Goal: Task Accomplishment & Management: Manage account settings

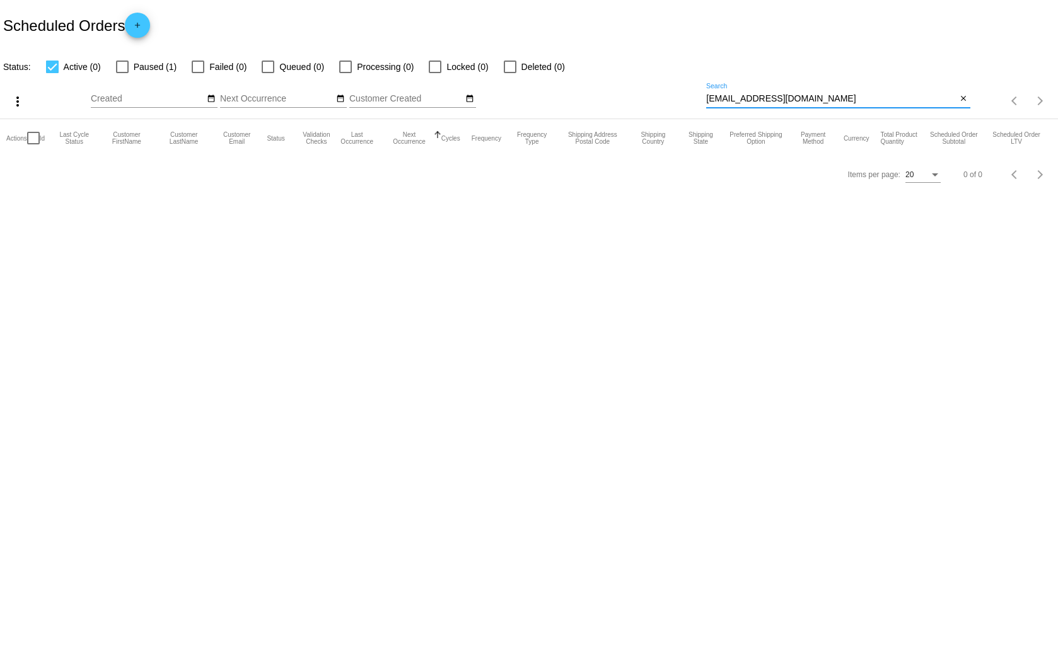
drag, startPoint x: 863, startPoint y: 100, endPoint x: 707, endPoint y: 108, distance: 156.0
click at [707, 108] on div "JVHARLEYDAVIDSON@GMAIL.COM Search close" at bounding box center [838, 101] width 264 height 36
paste input "[EMAIL_ADDRESS][DOMAIN_NAME]"
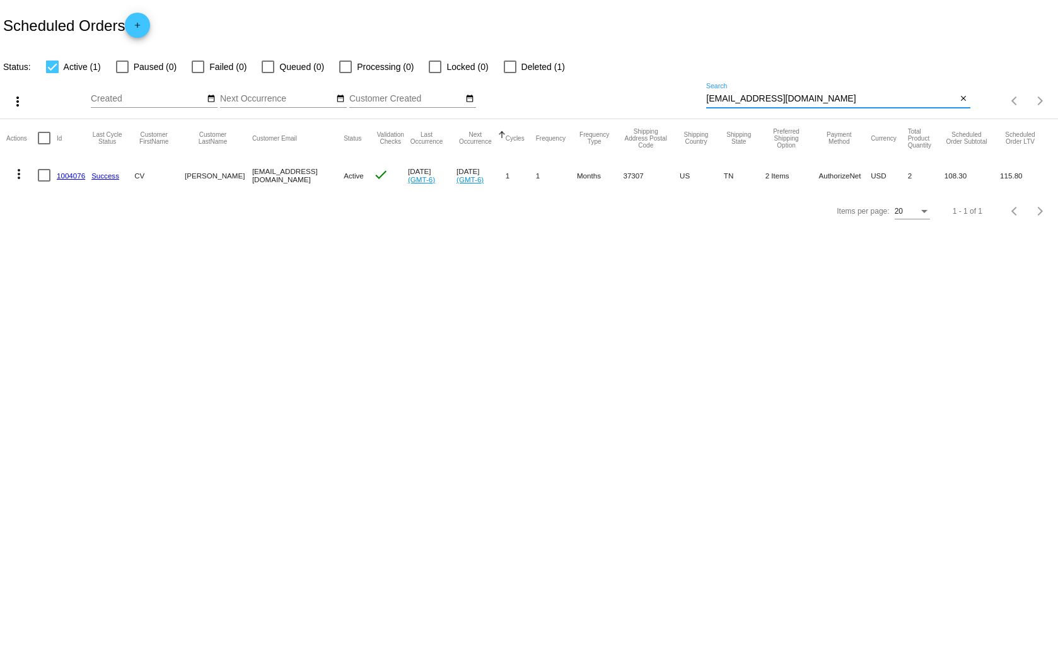
type input "[EMAIL_ADDRESS][DOMAIN_NAME]"
click at [21, 173] on mat-icon "more_vert" at bounding box center [18, 173] width 15 height 15
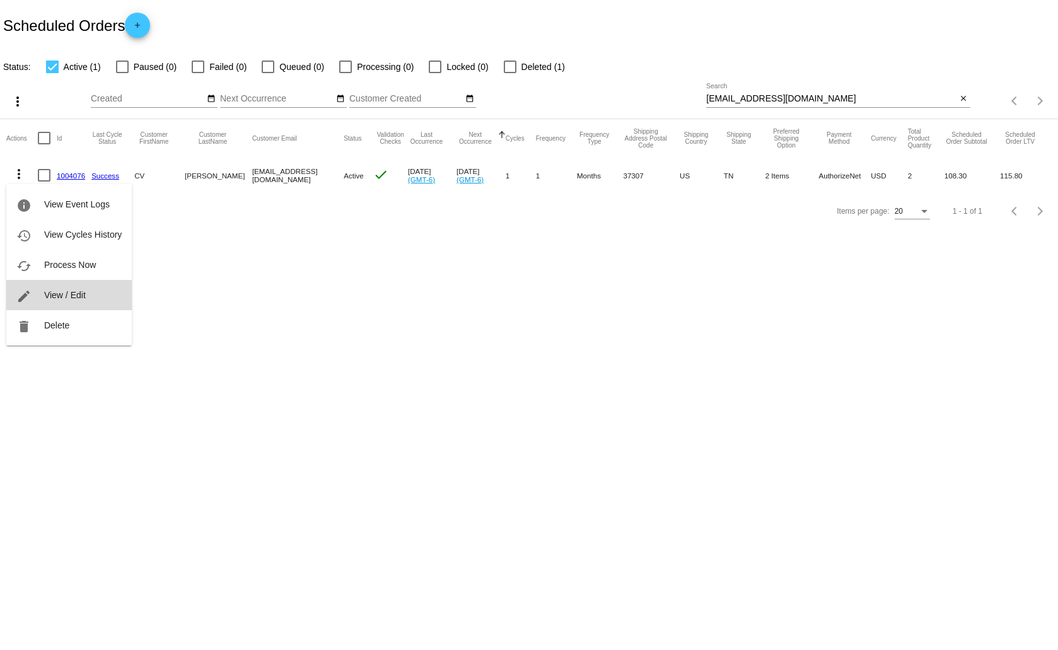
click at [74, 291] on span "View / Edit" at bounding box center [65, 295] width 42 height 10
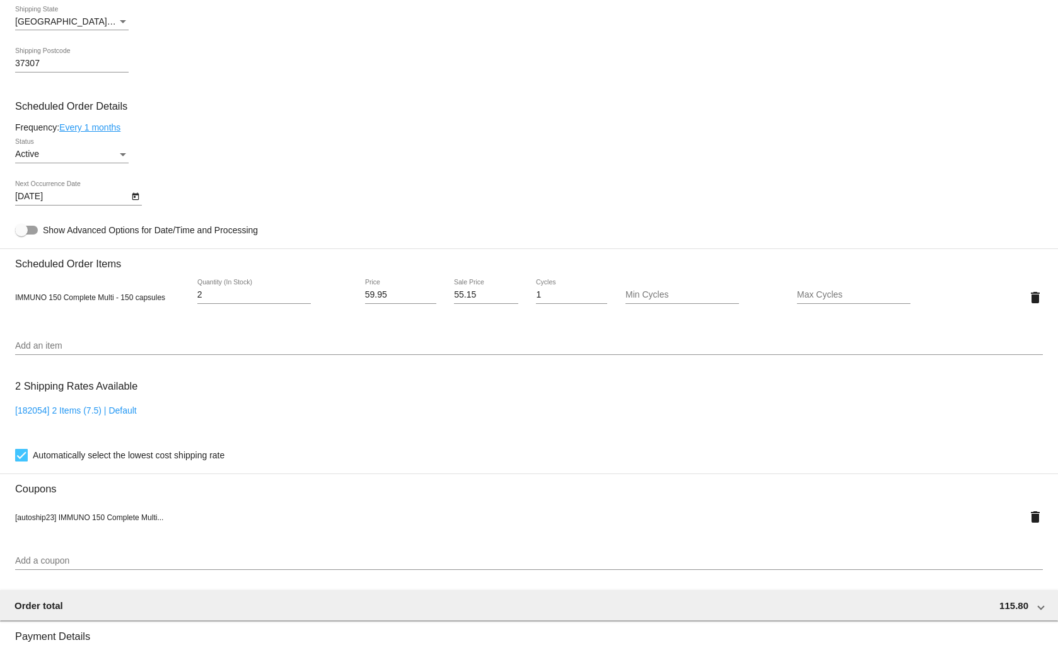
scroll to position [504, 0]
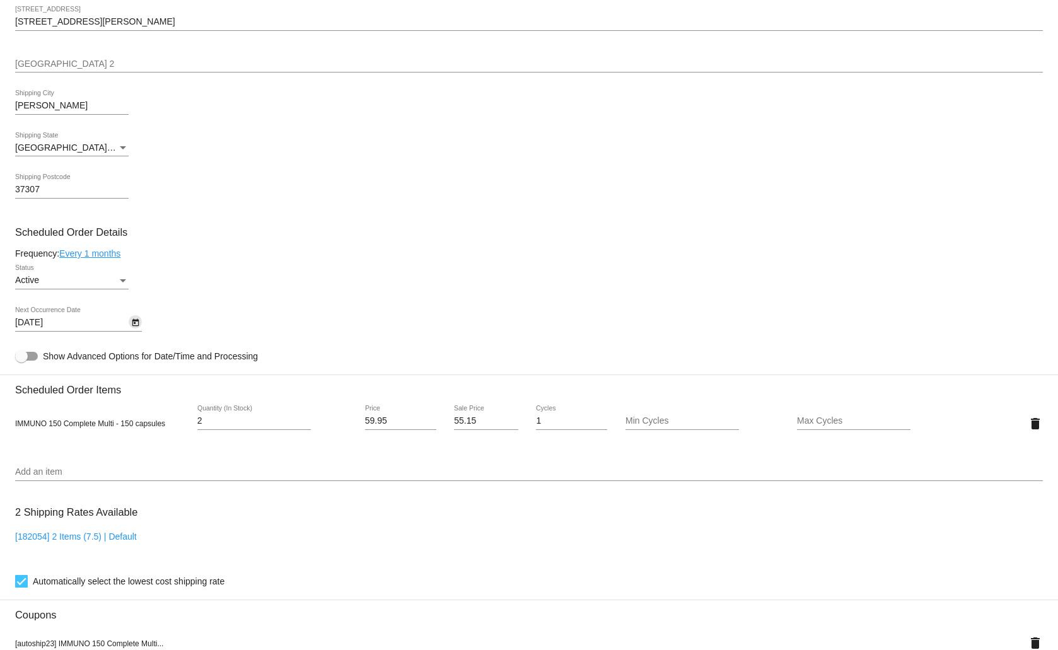
click at [139, 317] on icon "Open calendar" at bounding box center [135, 322] width 9 height 15
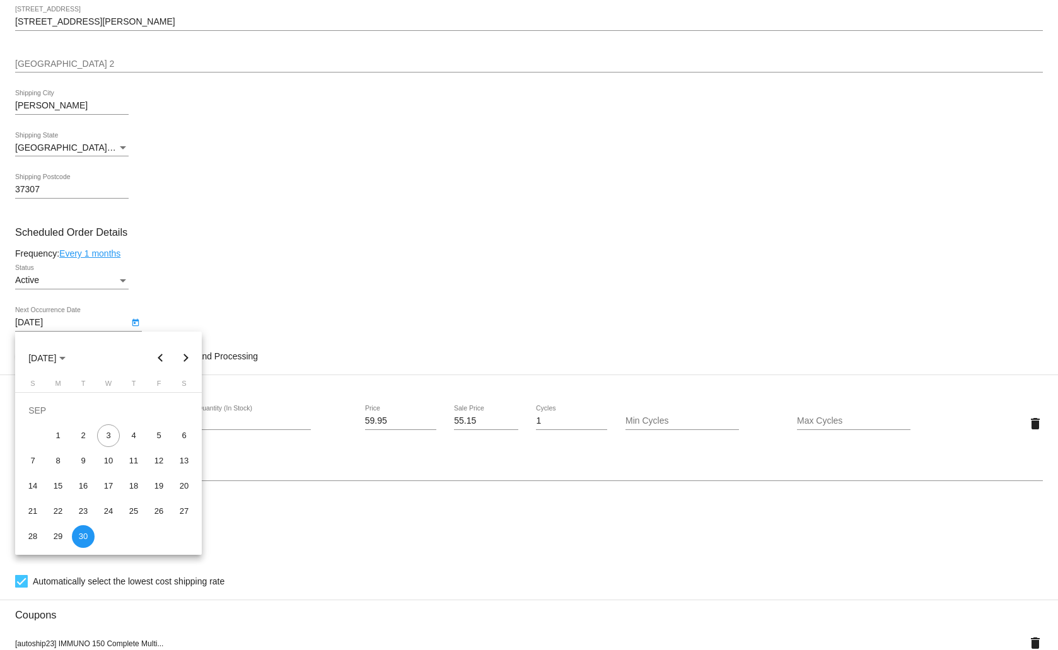
click at [185, 353] on button "Next month" at bounding box center [185, 358] width 25 height 25
click at [185, 357] on button "Next month" at bounding box center [185, 358] width 25 height 25
click at [55, 486] on div "15" at bounding box center [58, 486] width 23 height 23
type input "12/15/2025"
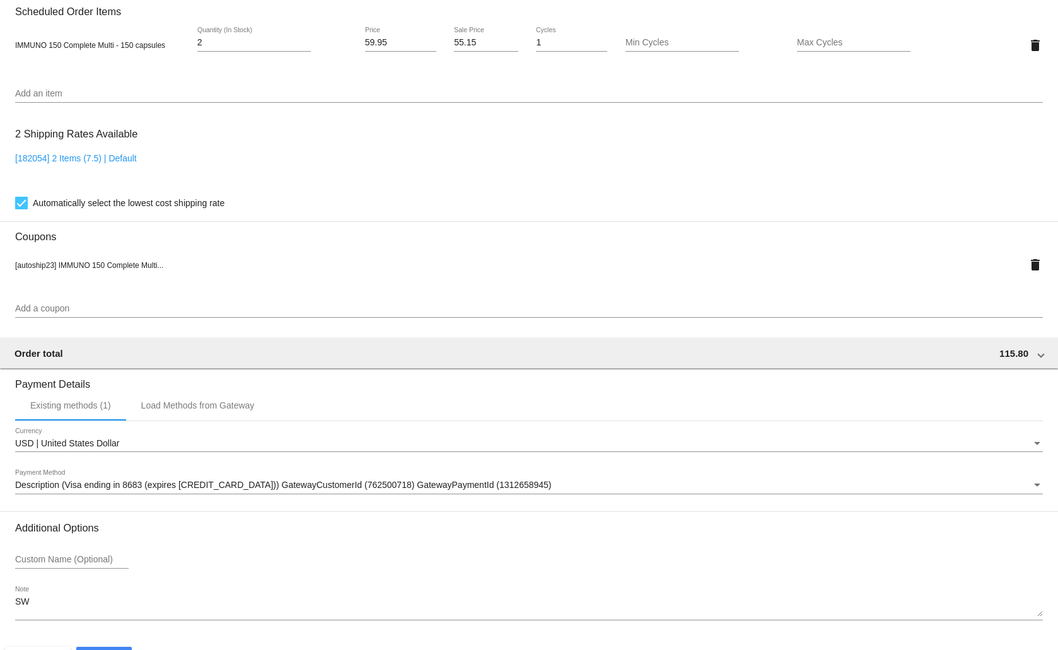
scroll to position [922, 0]
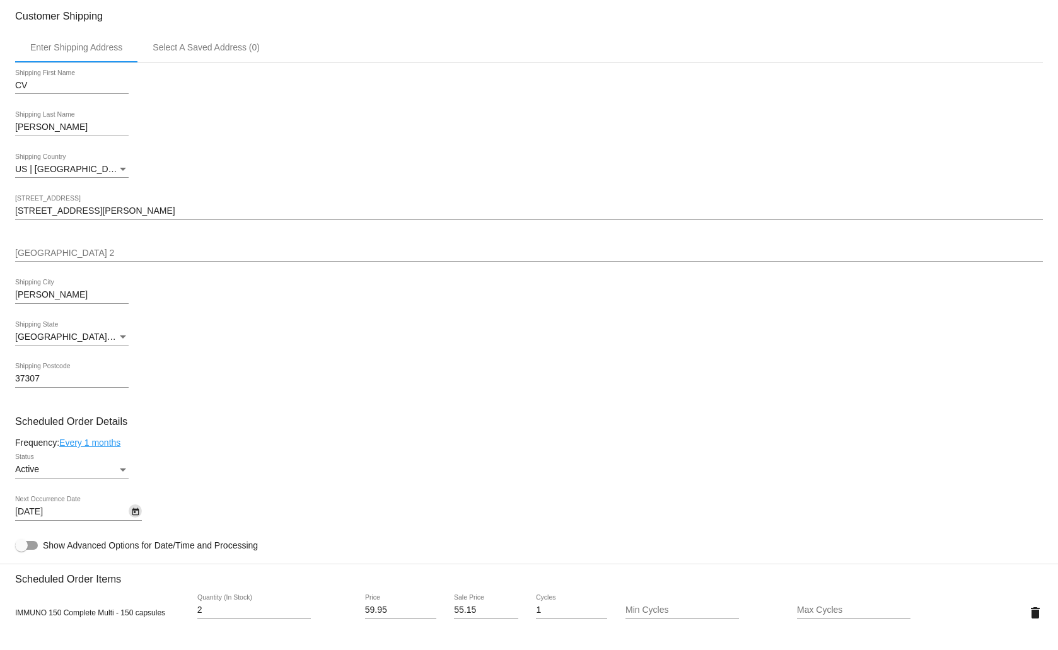
scroll to position [189, 0]
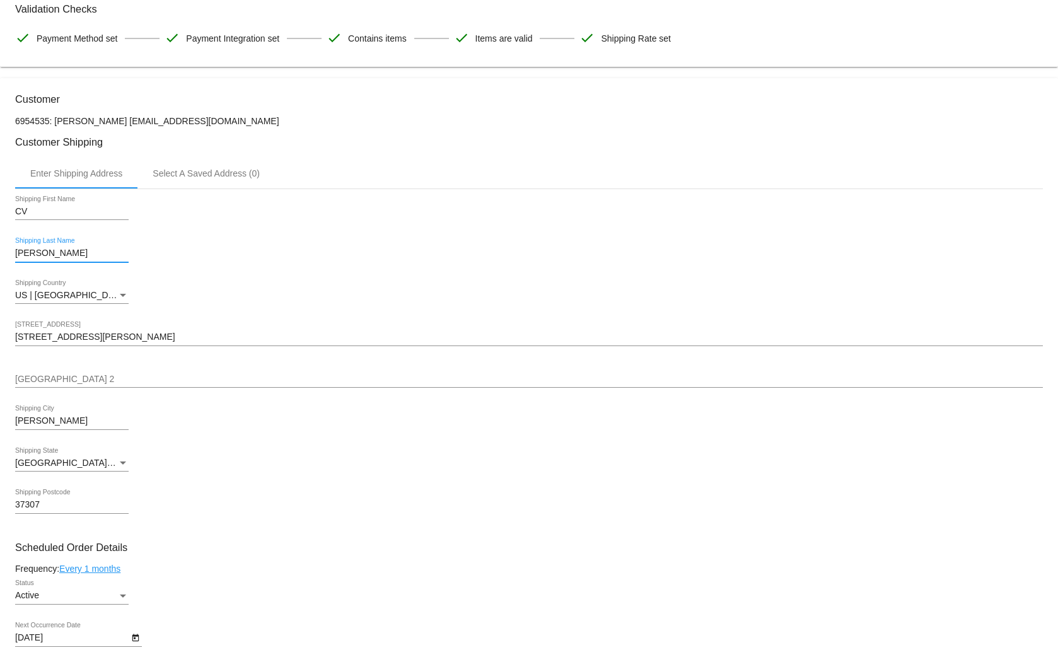
drag, startPoint x: 61, startPoint y: 250, endPoint x: 15, endPoint y: 257, distance: 47.2
